Goal: Use online tool/utility: Utilize a website feature to perform a specific function

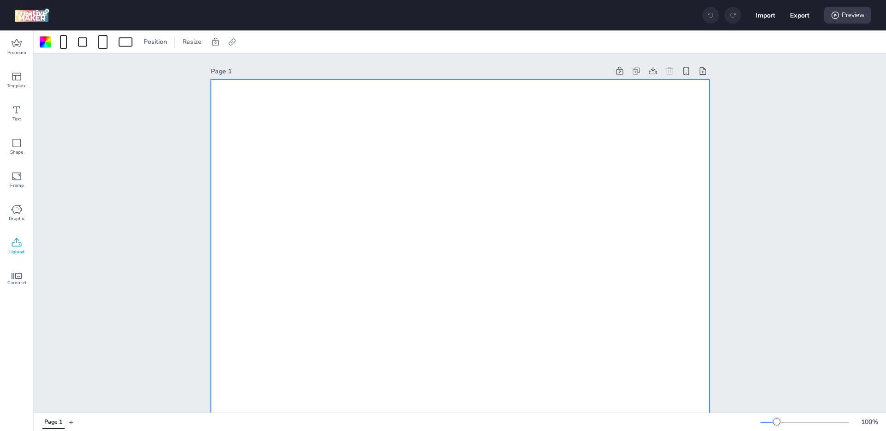
click at [11, 236] on div "Upload" at bounding box center [16, 246] width 33 height 33
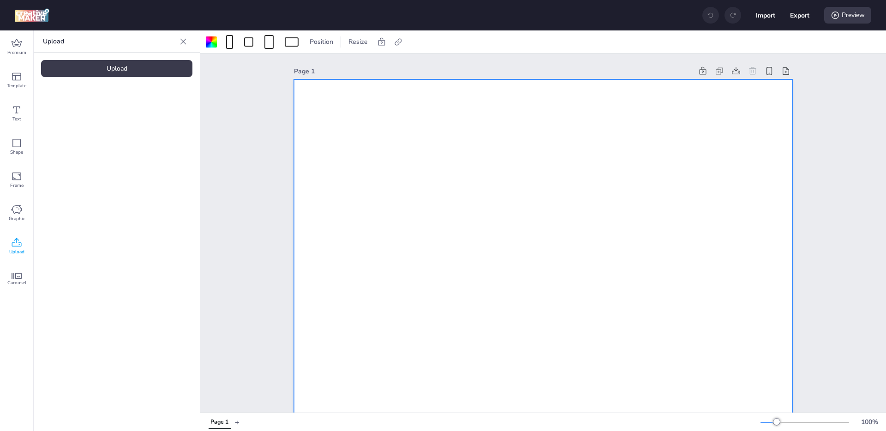
click at [149, 76] on div "Upload" at bounding box center [116, 68] width 151 height 17
click at [60, 132] on img at bounding box center [78, 129] width 56 height 10
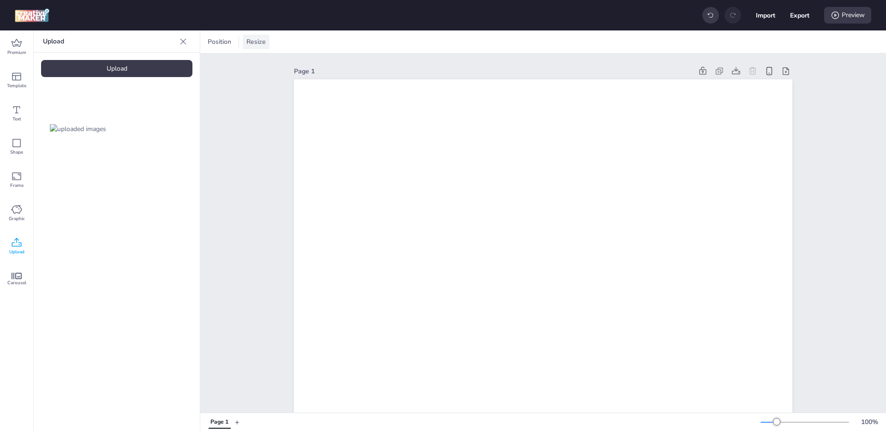
click at [252, 35] on div "Resize" at bounding box center [256, 42] width 27 height 15
click at [189, 82] on input "1080" at bounding box center [195, 78] width 25 height 18
click at [248, 38] on span "Resize" at bounding box center [256, 42] width 23 height 10
click at [225, 41] on span "Position" at bounding box center [219, 42] width 27 height 10
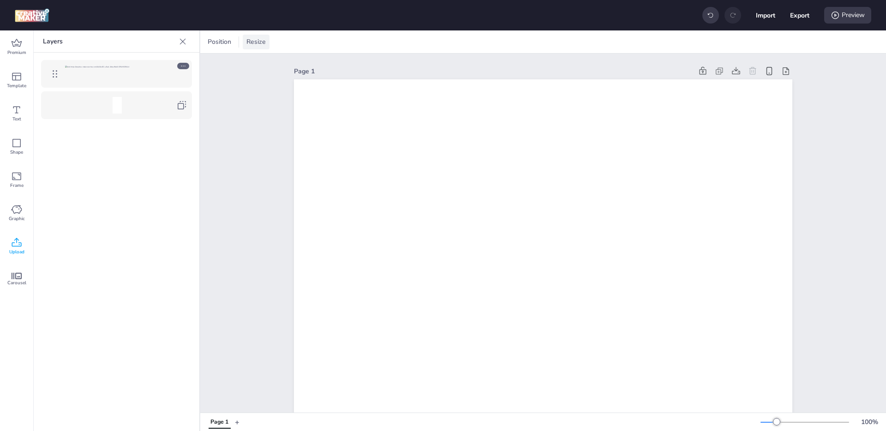
click at [254, 38] on span "Resize" at bounding box center [256, 42] width 23 height 10
click at [177, 44] on div at bounding box center [182, 41] width 15 height 15
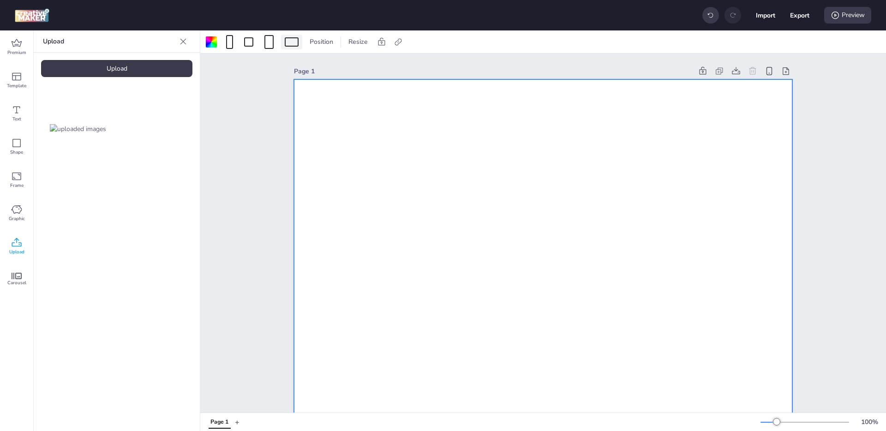
click at [293, 45] on div at bounding box center [292, 41] width 14 height 9
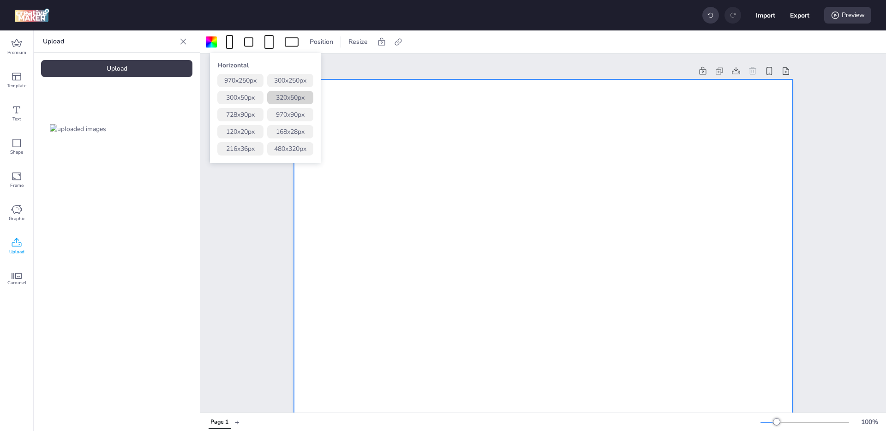
click at [296, 96] on button "320 x 50 px" at bounding box center [290, 97] width 46 height 13
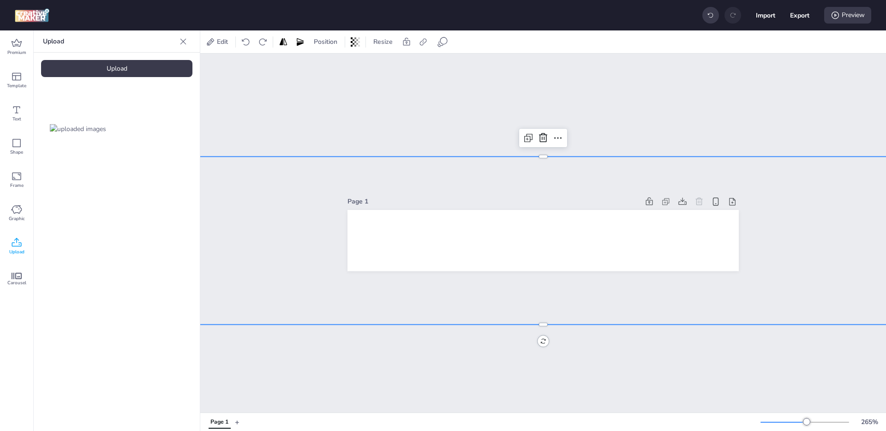
click at [373, 227] on div at bounding box center [543, 240] width 1057 height 168
click at [434, 245] on div at bounding box center [543, 240] width 1057 height 168
drag, startPoint x: 418, startPoint y: 243, endPoint x: 359, endPoint y: 240, distance: 59.6
click at [360, 242] on div at bounding box center [505, 241] width 1057 height 168
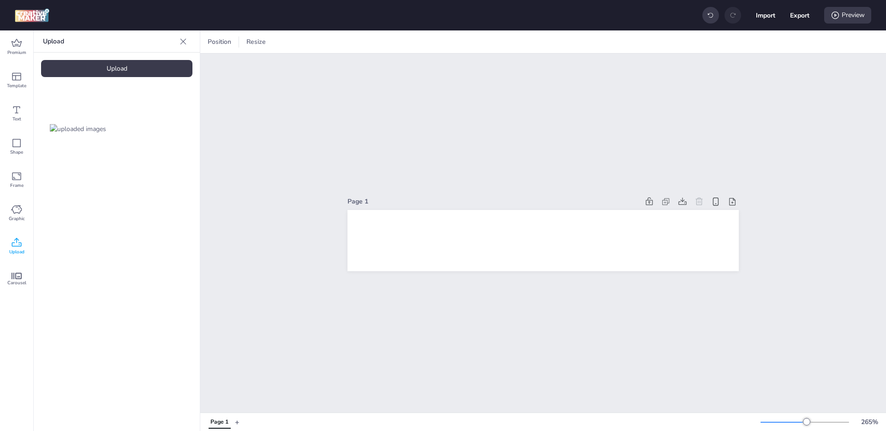
click at [88, 117] on div at bounding box center [78, 129] width 74 height 74
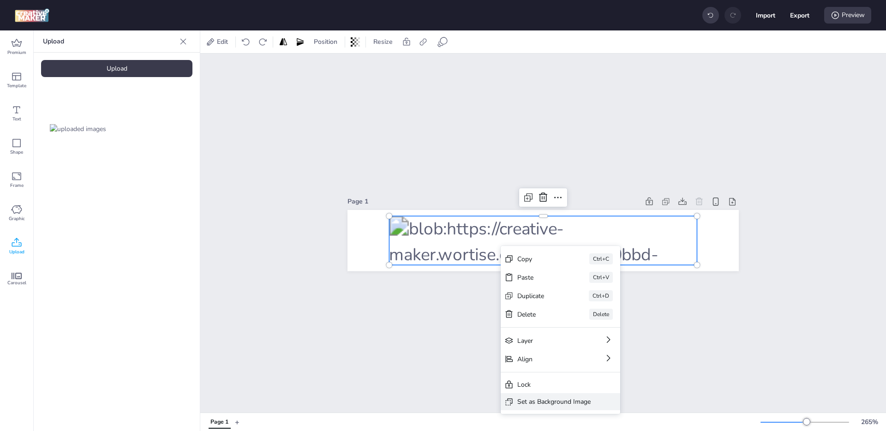
click at [533, 401] on div "Set as Background Image" at bounding box center [553, 402] width 73 height 10
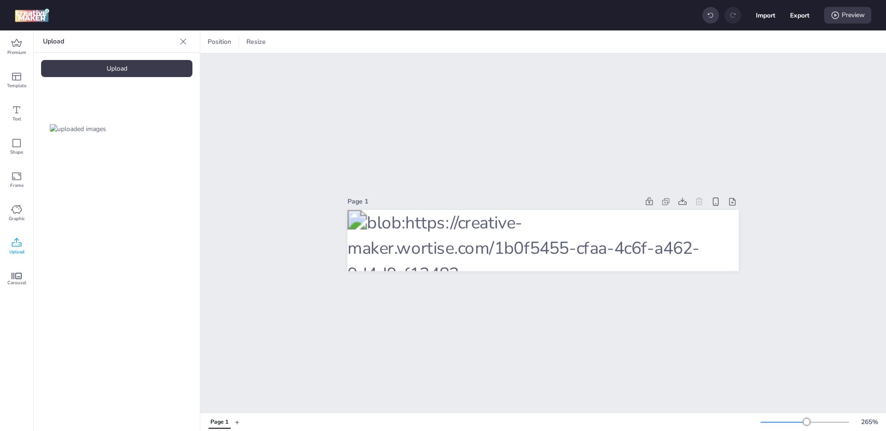
click at [173, 75] on div "Upload" at bounding box center [116, 68] width 151 height 17
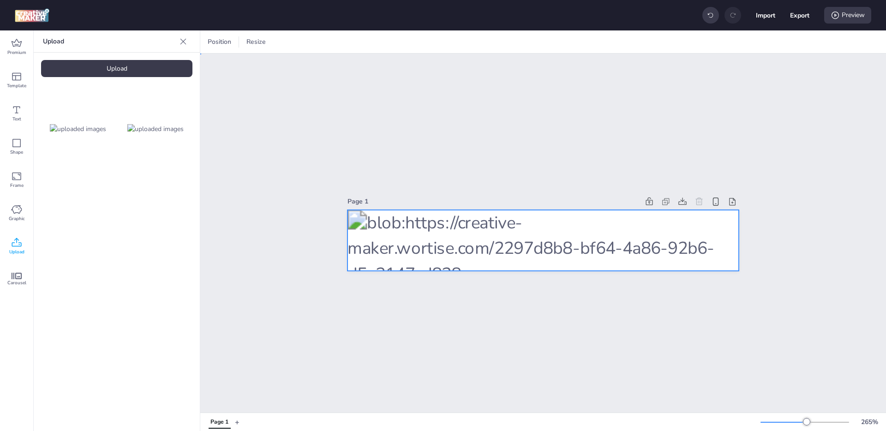
click at [535, 239] on div at bounding box center [542, 240] width 391 height 61
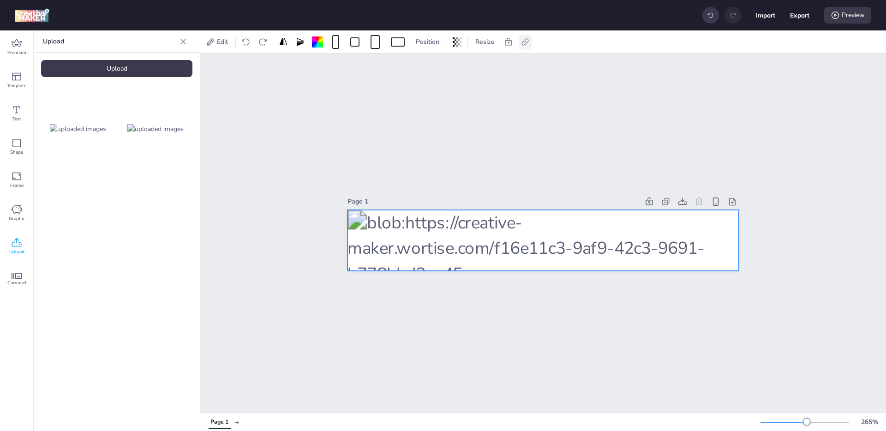
click at [520, 41] on icon at bounding box center [524, 41] width 9 height 9
click at [446, 63] on span "Activate hyperlink" at bounding box center [465, 65] width 51 height 10
click at [434, 66] on input "Activate hyperlink" at bounding box center [431, 69] width 6 height 6
checkbox input "true"
click at [453, 104] on div "[URL][DOMAIN_NAME]" at bounding box center [476, 110] width 84 height 18
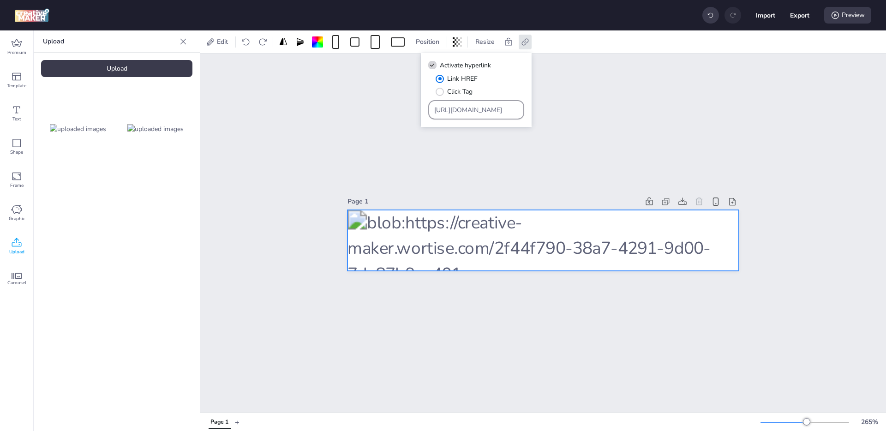
click at [453, 104] on div "[URL][DOMAIN_NAME]" at bounding box center [476, 110] width 84 height 18
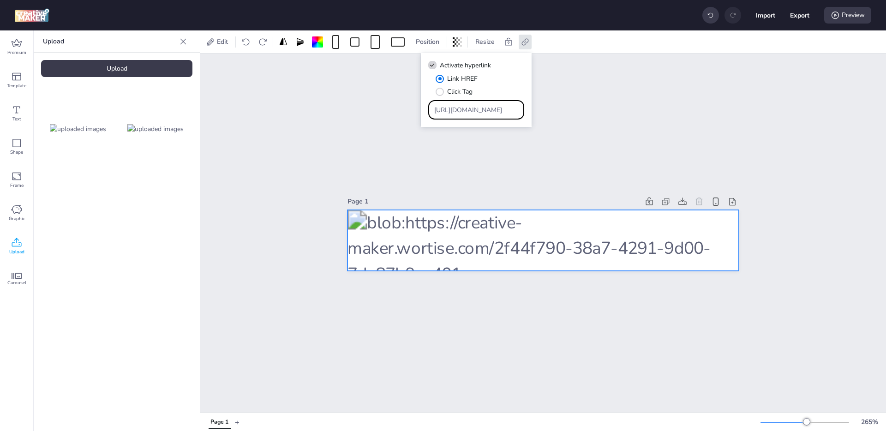
drag, startPoint x: 495, startPoint y: 114, endPoint x: 316, endPoint y: 114, distance: 179.0
click at [316, 114] on body "Import Export Preview Premium Template Text Shape Frame Graphic Upload Carousel…" at bounding box center [443, 215] width 886 height 431
paste input "[DOMAIN_NAME][URL]"
type input "[URL][DOMAIN_NAME]"
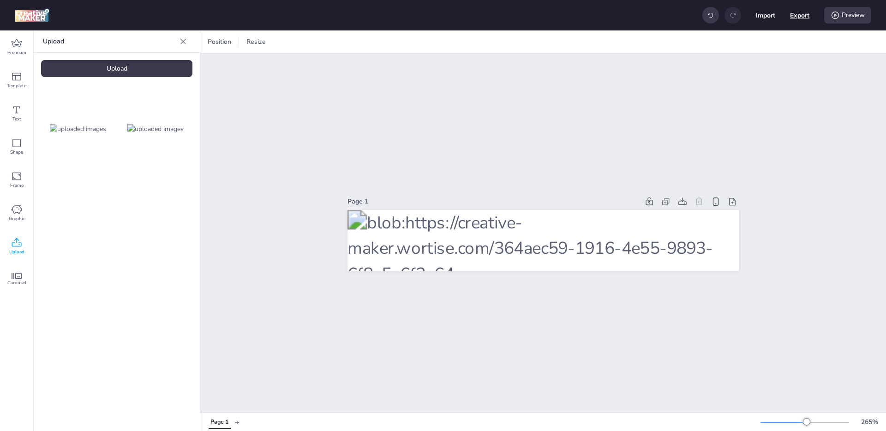
click at [791, 18] on button "Export" at bounding box center [799, 15] width 19 height 19
select select "html"
click at [744, 73] on button "Download" at bounding box center [758, 75] width 87 height 18
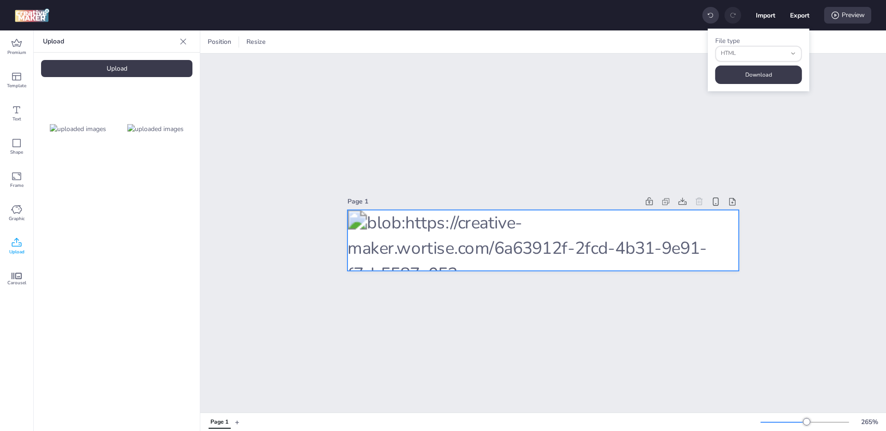
click at [419, 228] on div at bounding box center [542, 240] width 391 height 61
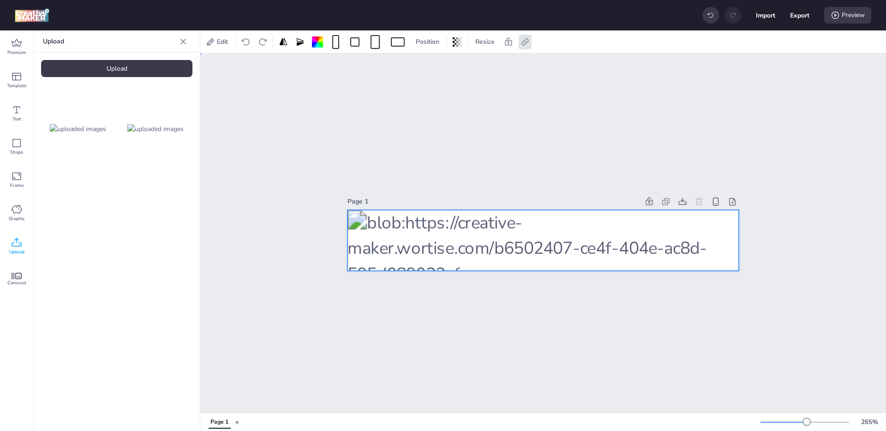
click at [419, 228] on div at bounding box center [542, 240] width 391 height 61
click at [389, 43] on span at bounding box center [398, 41] width 18 height 9
click at [370, 43] on span at bounding box center [375, 42] width 13 height 14
click at [373, 94] on button "320 x 480 px" at bounding box center [372, 97] width 46 height 13
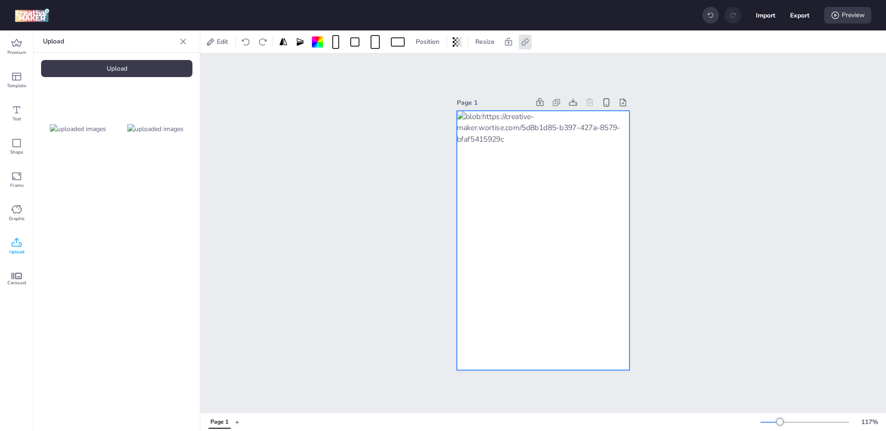
click at [158, 124] on img at bounding box center [155, 129] width 56 height 10
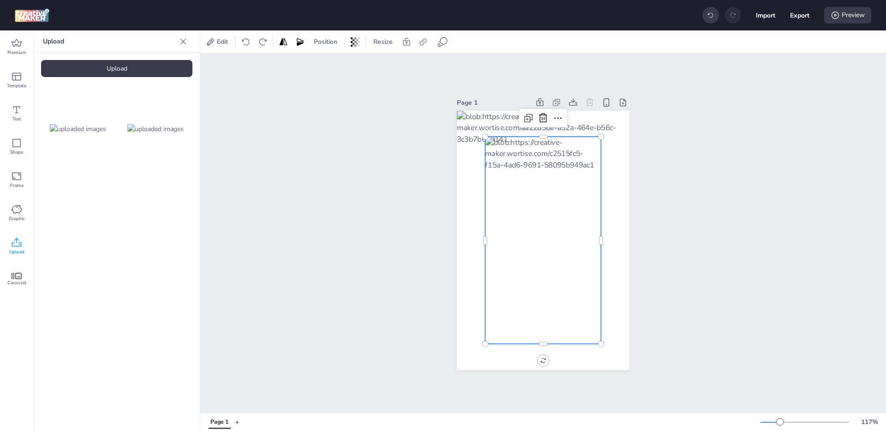
click at [530, 176] on div at bounding box center [543, 240] width 116 height 207
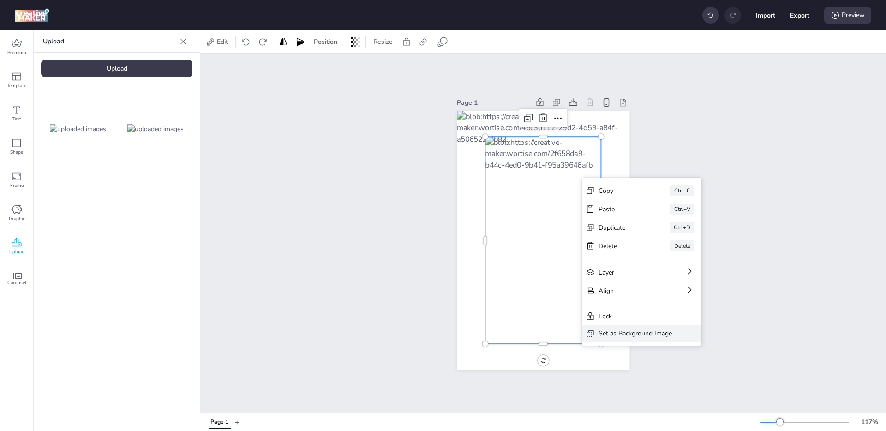
click at [617, 331] on div "Set as Background Image" at bounding box center [634, 333] width 73 height 10
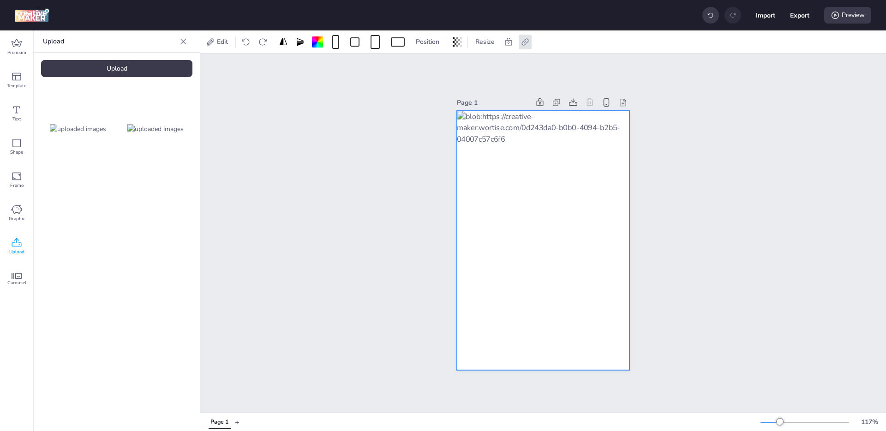
click at [567, 300] on div at bounding box center [543, 240] width 173 height 259
click at [504, 191] on div at bounding box center [543, 240] width 173 height 259
click at [524, 203] on div "Set Background as Image Layer" at bounding box center [566, 203] width 91 height 10
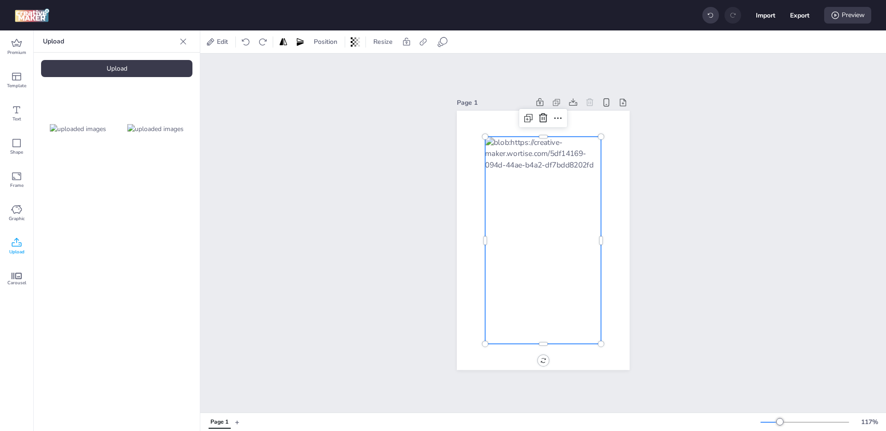
click at [524, 203] on div at bounding box center [543, 240] width 116 height 207
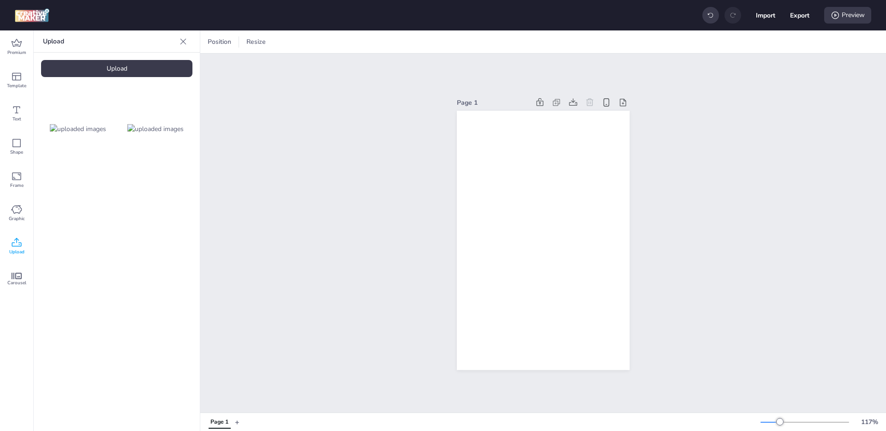
click at [160, 131] on img at bounding box center [155, 129] width 56 height 10
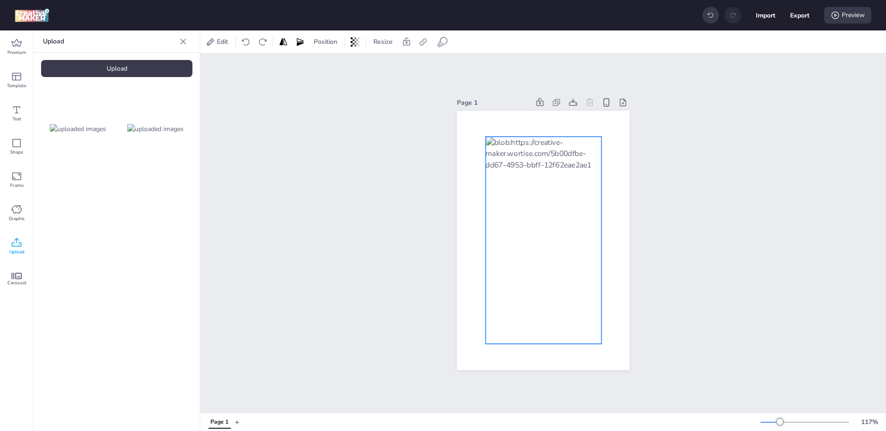
click at [562, 271] on div at bounding box center [543, 240] width 116 height 207
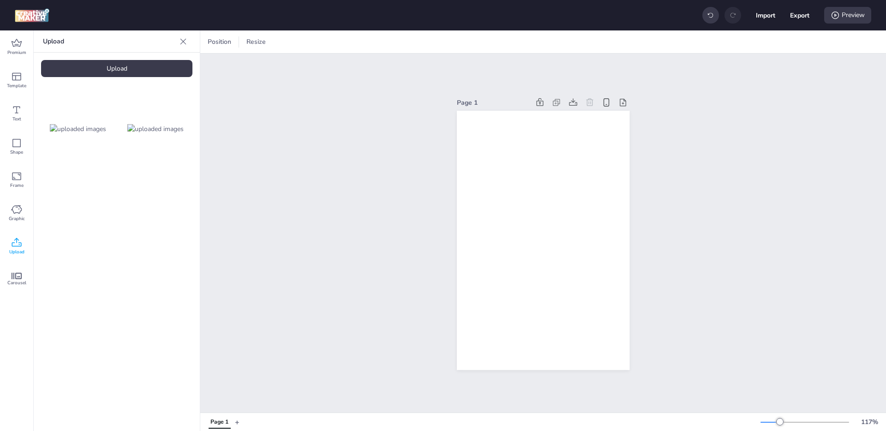
click at [124, 59] on div "Upload Upload" at bounding box center [117, 230] width 166 height 400
click at [120, 72] on div "Upload" at bounding box center [116, 68] width 151 height 17
click at [160, 126] on img at bounding box center [155, 129] width 56 height 10
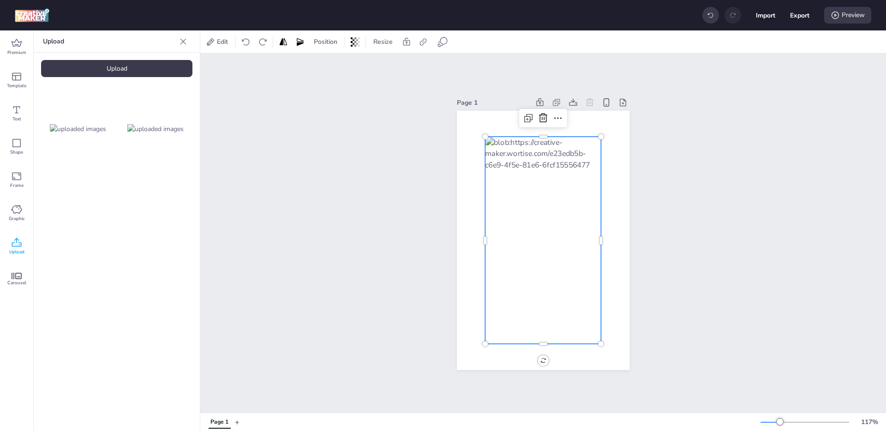
click at [148, 78] on div "Upload Upload" at bounding box center [117, 230] width 166 height 400
click at [161, 65] on div "Upload" at bounding box center [116, 68] width 151 height 17
click at [553, 231] on div at bounding box center [543, 240] width 116 height 207
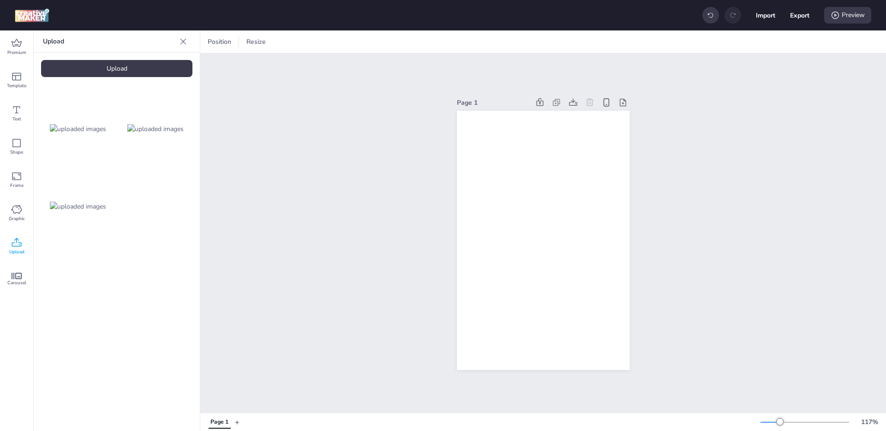
click at [83, 211] on img at bounding box center [78, 207] width 56 height 10
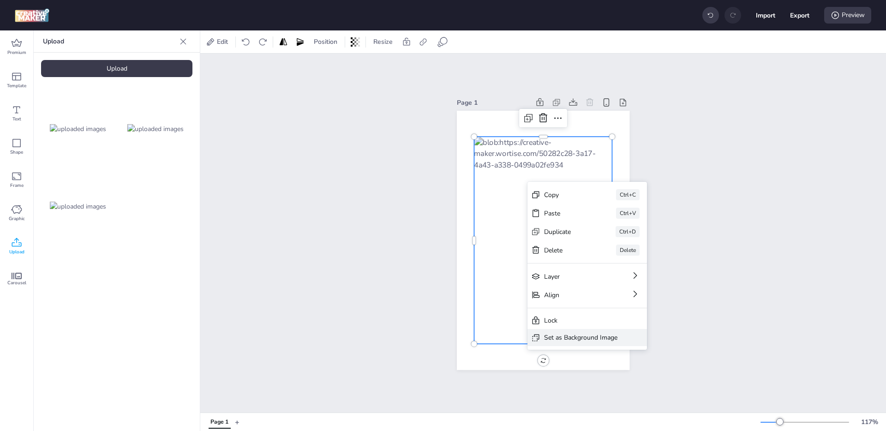
click at [599, 336] on div "Set as Background Image" at bounding box center [580, 338] width 73 height 10
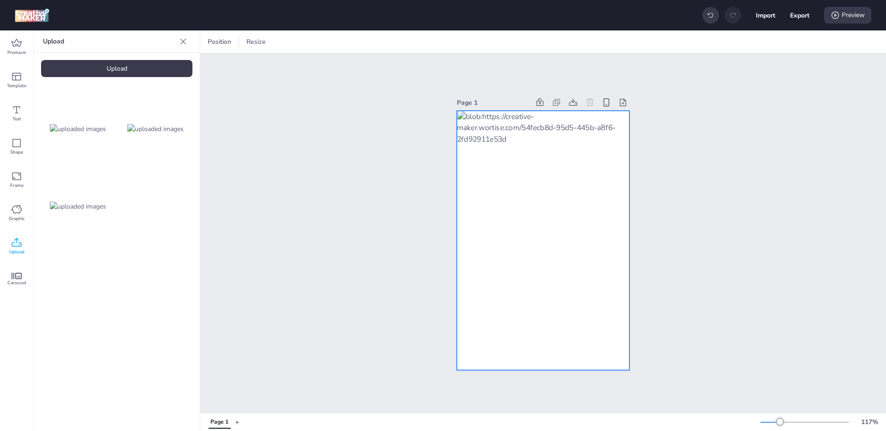
click at [582, 164] on div at bounding box center [543, 240] width 173 height 259
click at [520, 41] on icon at bounding box center [524, 41] width 9 height 9
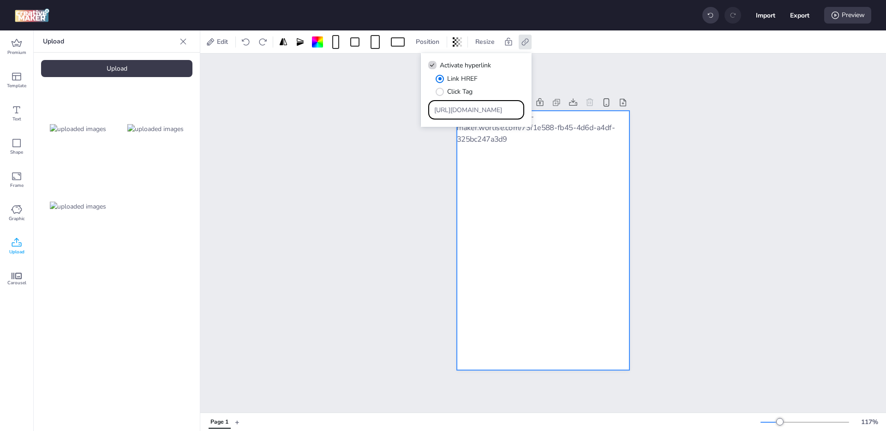
click at [469, 114] on input "[URL][DOMAIN_NAME]" at bounding box center [476, 110] width 84 height 10
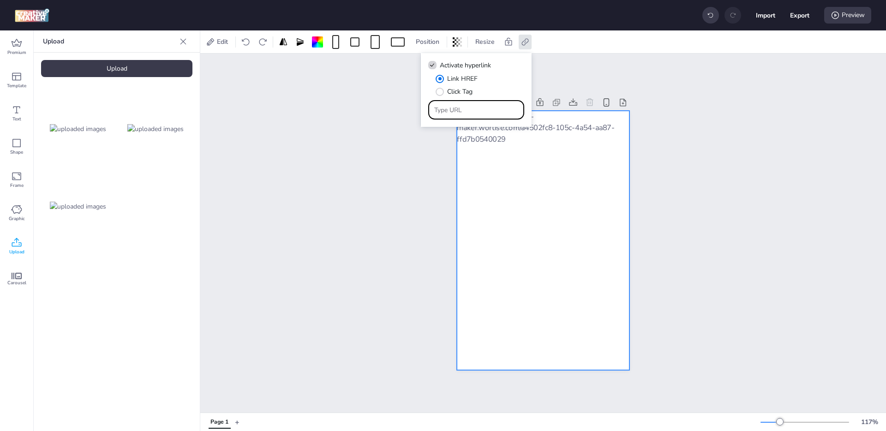
paste input "[URL][DOMAIN_NAME]"
type input "[URL][DOMAIN_NAME]"
click at [366, 158] on div "Page 1" at bounding box center [543, 233] width 686 height 359
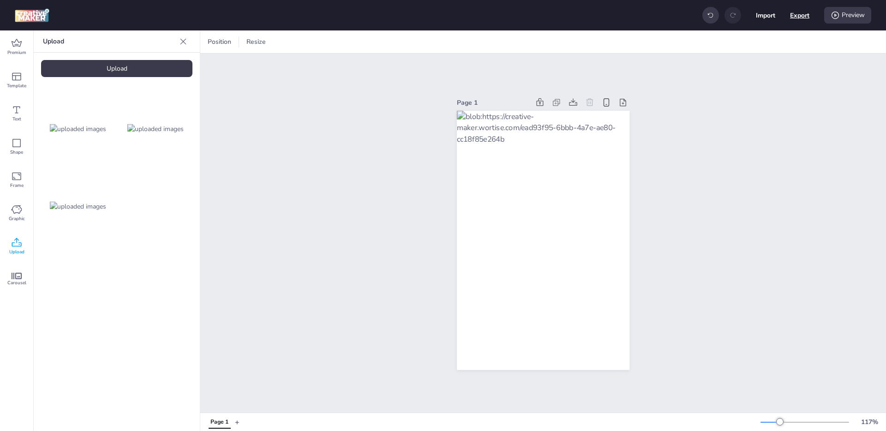
click at [804, 15] on button "Export" at bounding box center [799, 15] width 19 height 19
select select "html"
click at [752, 70] on button "Download" at bounding box center [758, 75] width 84 height 18
